Goal: Information Seeking & Learning: Learn about a topic

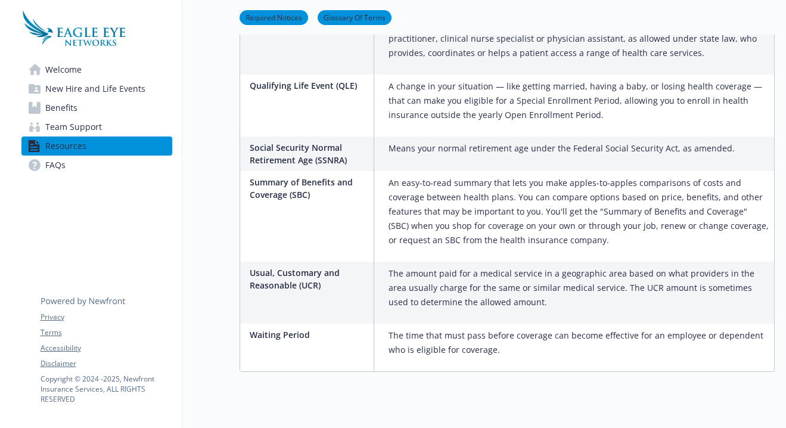
scroll to position [2033, 0]
click at [67, 166] on link "FAQs" at bounding box center [96, 165] width 151 height 19
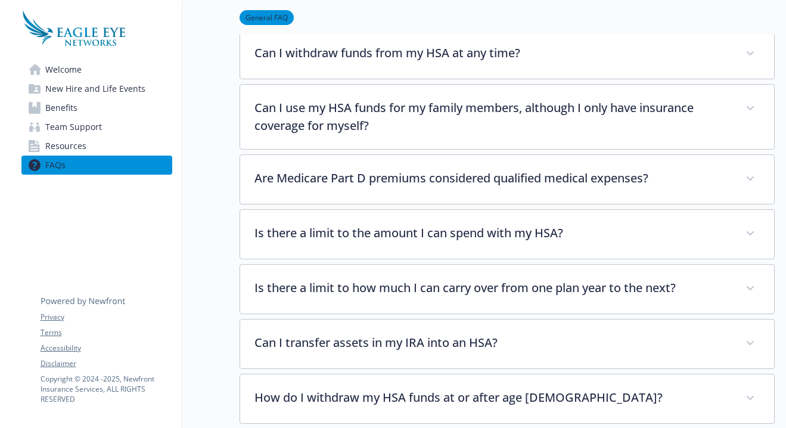
scroll to position [1137, 0]
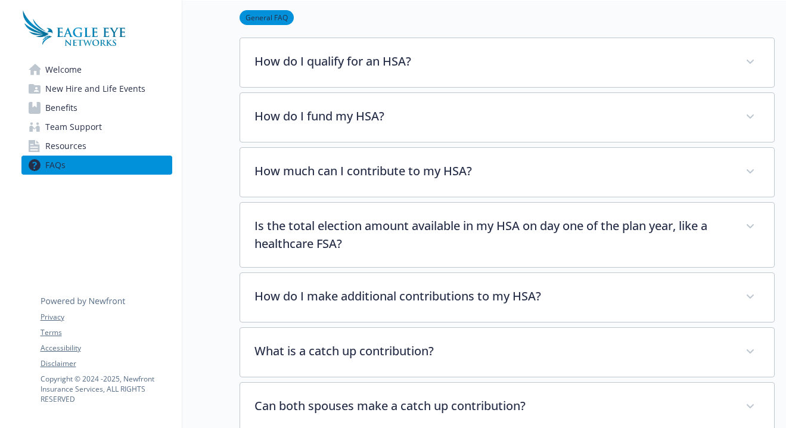
click at [68, 74] on span "Welcome" at bounding box center [63, 69] width 36 height 19
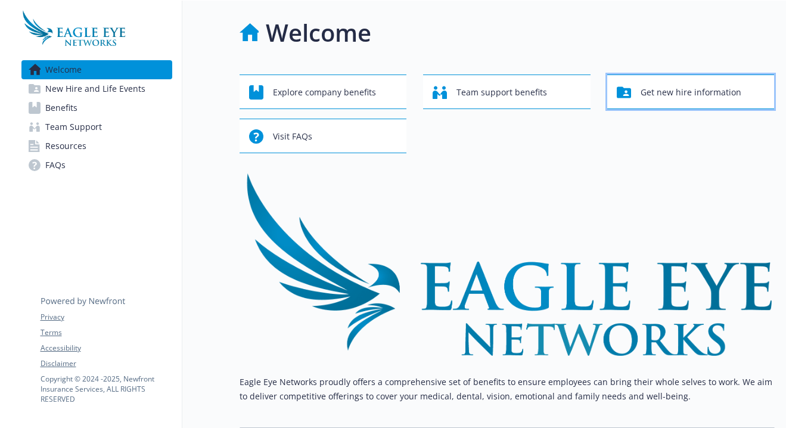
click at [665, 92] on span "Get new hire information" at bounding box center [691, 92] width 101 height 23
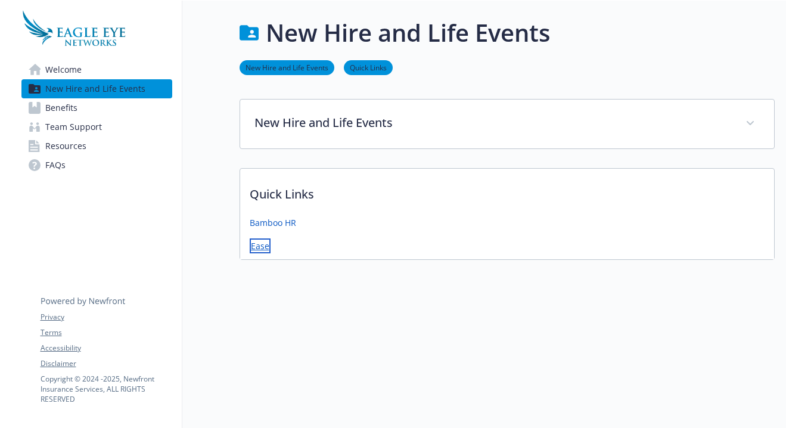
click at [260, 248] on link "Ease" at bounding box center [260, 245] width 21 height 15
